Goal: Contribute content: Contribute content

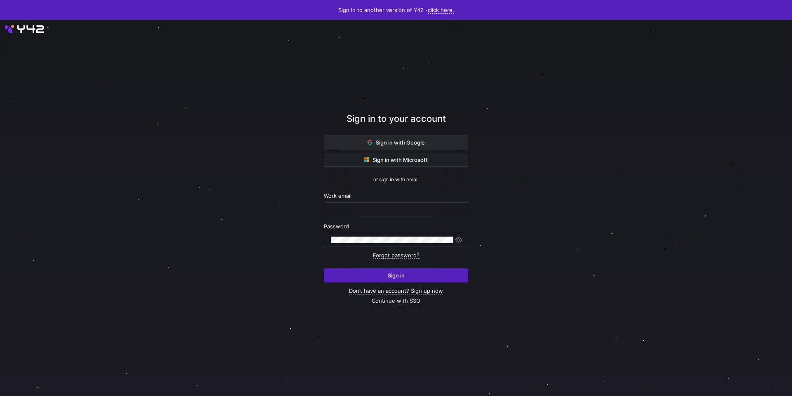
click at [368, 140] on icon at bounding box center [370, 142] width 5 height 5
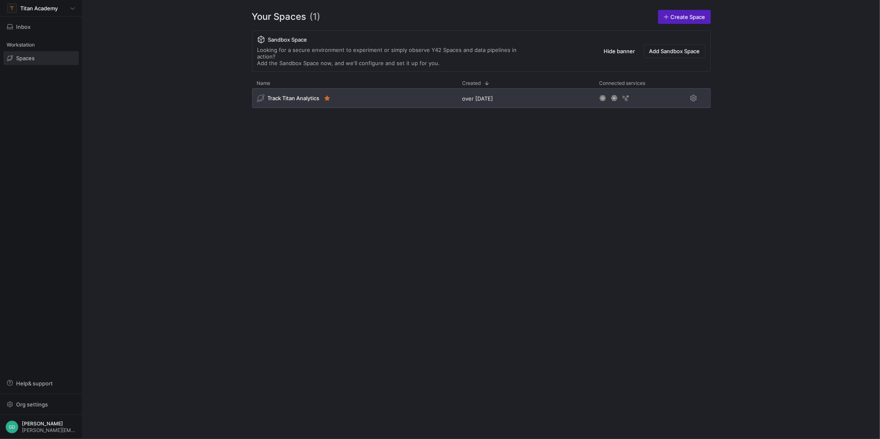
click at [278, 95] on span "Track Titan Analytics" at bounding box center [294, 98] width 52 height 7
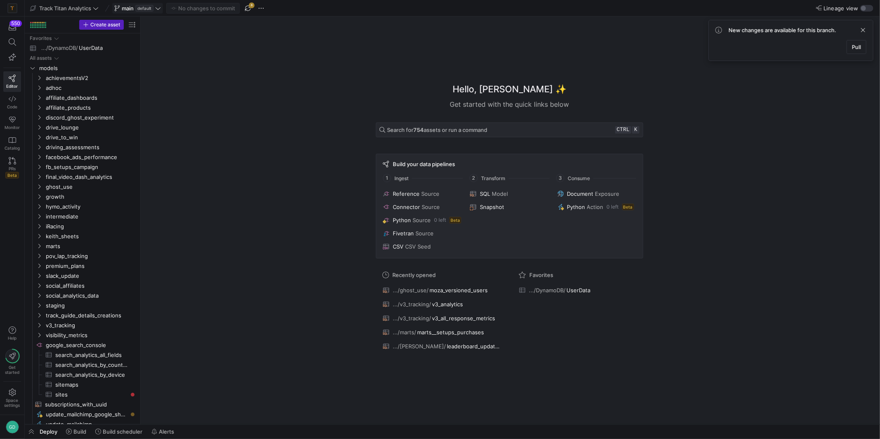
click at [150, 9] on span "default" at bounding box center [144, 8] width 18 height 7
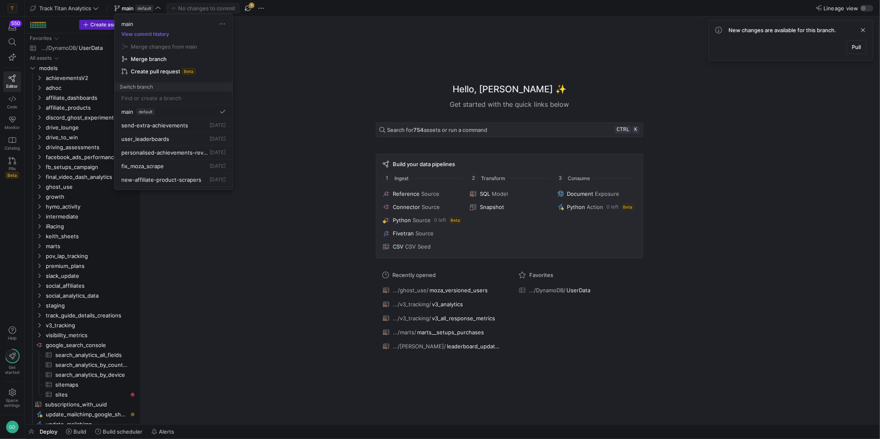
click at [266, 71] on div at bounding box center [440, 219] width 880 height 439
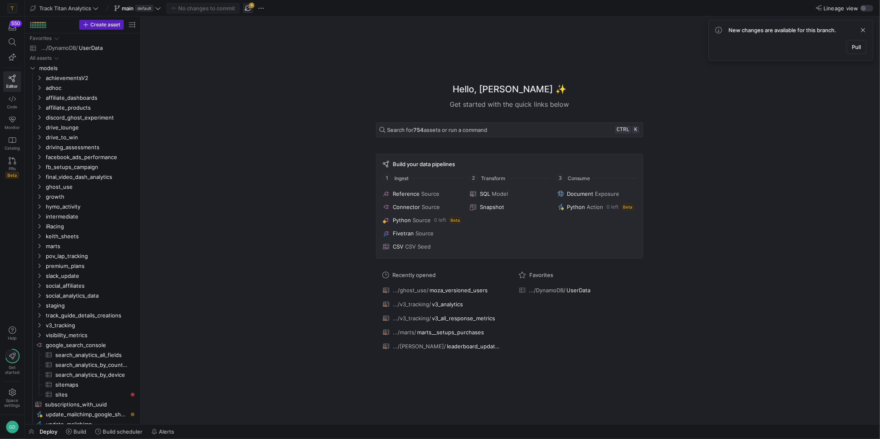
click at [250, 9] on span "button" at bounding box center [248, 8] width 10 height 10
click at [163, 11] on span at bounding box center [138, 8] width 50 height 10
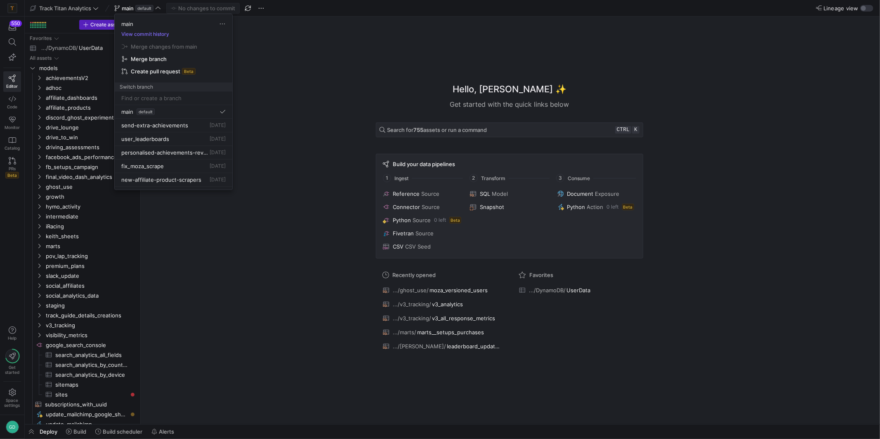
click at [157, 89] on div "main View commit history Merge changes from main Merge branch Create pull reque…" at bounding box center [174, 53] width 118 height 78
click at [154, 95] on input at bounding box center [173, 98] width 104 height 7
type input "w"
type input "welcomePanel"
click at [188, 116] on span "Create branch welcomePanel from 'main'" at bounding box center [174, 119] width 108 height 23
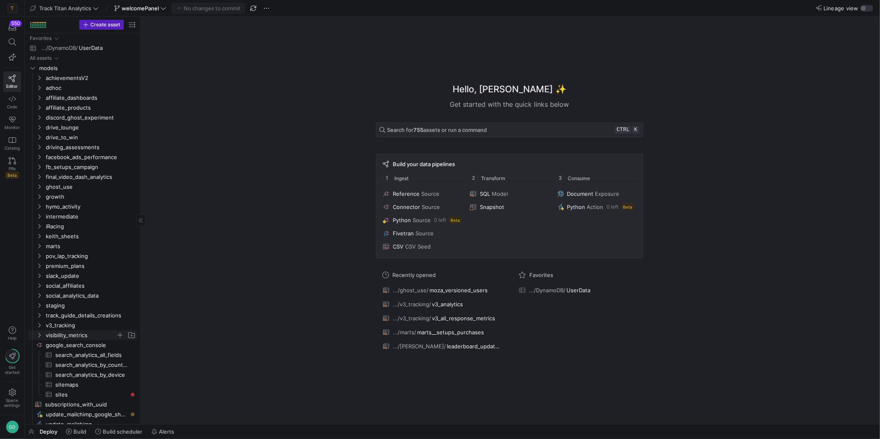
click at [72, 333] on span "visibility_metrics" at bounding box center [81, 335] width 70 height 9
click at [133, 70] on span "Press SPACE to select this row." at bounding box center [131, 68] width 8 height 8
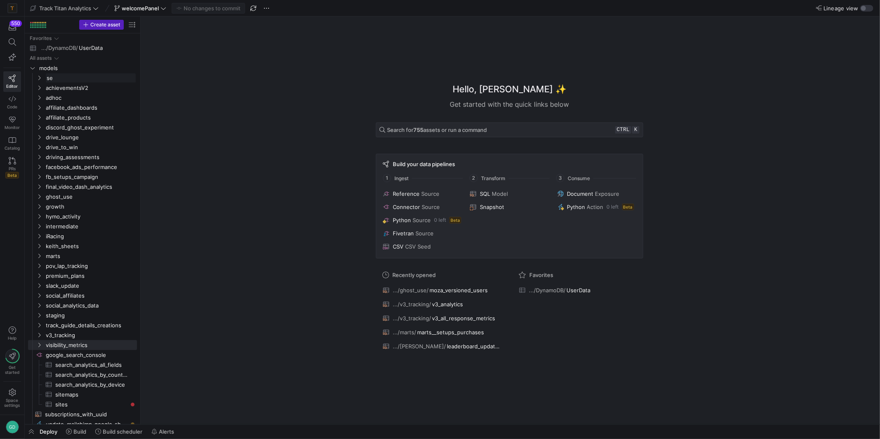
type input "s"
type input "welcomePanel"
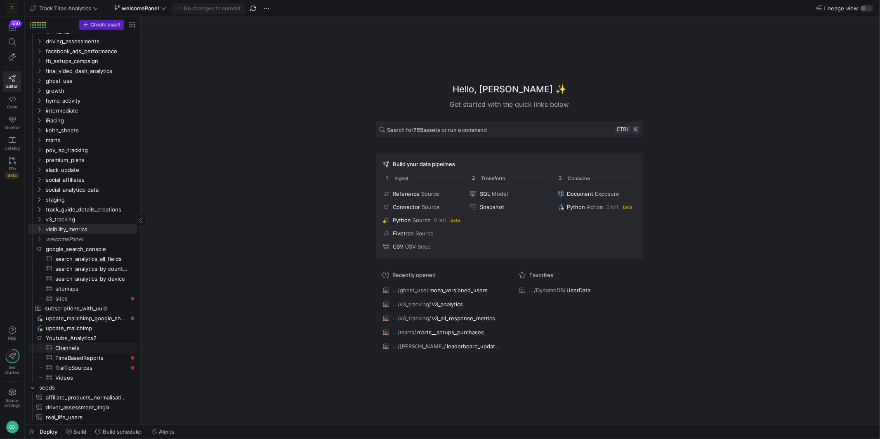
scroll to position [106, 0]
click at [73, 241] on span "welcomePanel" at bounding box center [81, 238] width 70 height 9
click at [116, 240] on span "button" at bounding box center [120, 239] width 8 height 8
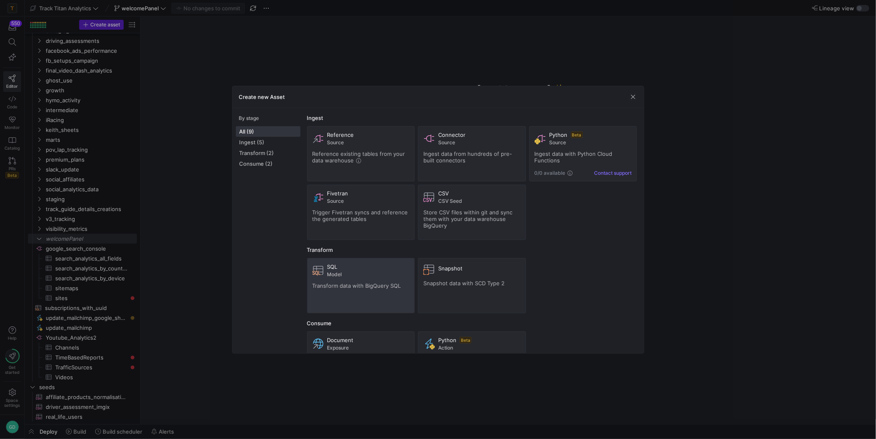
click at [355, 290] on div "SQL Model Transform data with BigQuery SQL" at bounding box center [361, 286] width 97 height 45
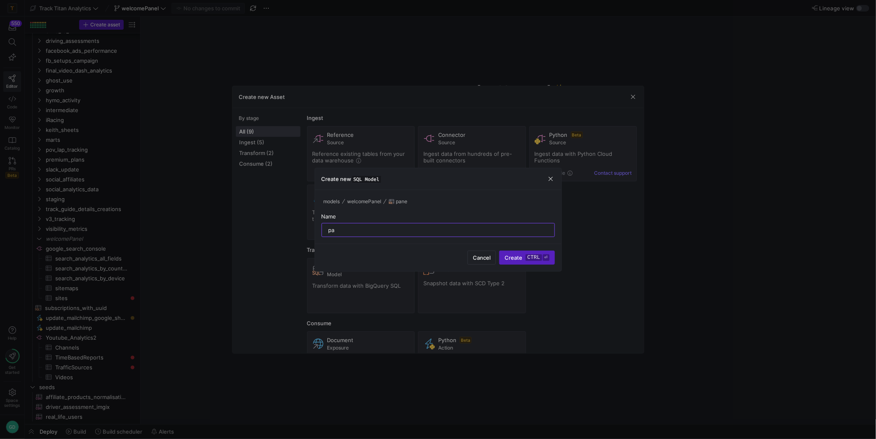
type input "p"
type input "welcomePanel"
click at [499, 251] on button "Create ctrl ⏎" at bounding box center [526, 258] width 55 height 14
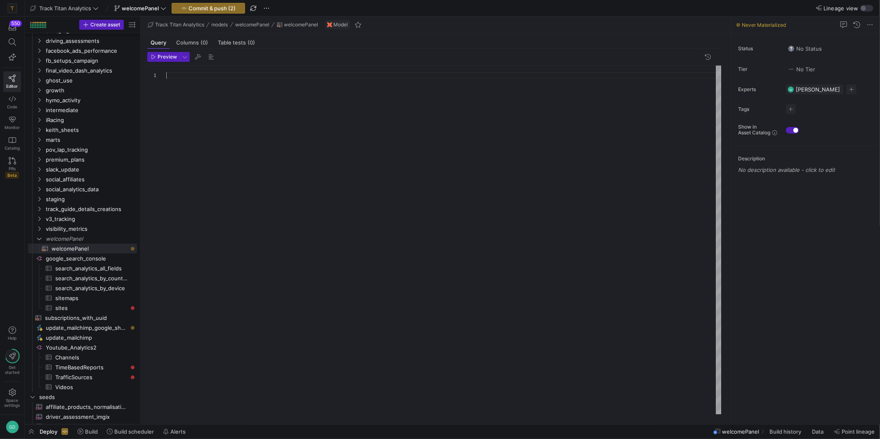
click at [224, 125] on div at bounding box center [443, 240] width 555 height 349
type textarea "select * from ref"
